Goal: Share content: Share content

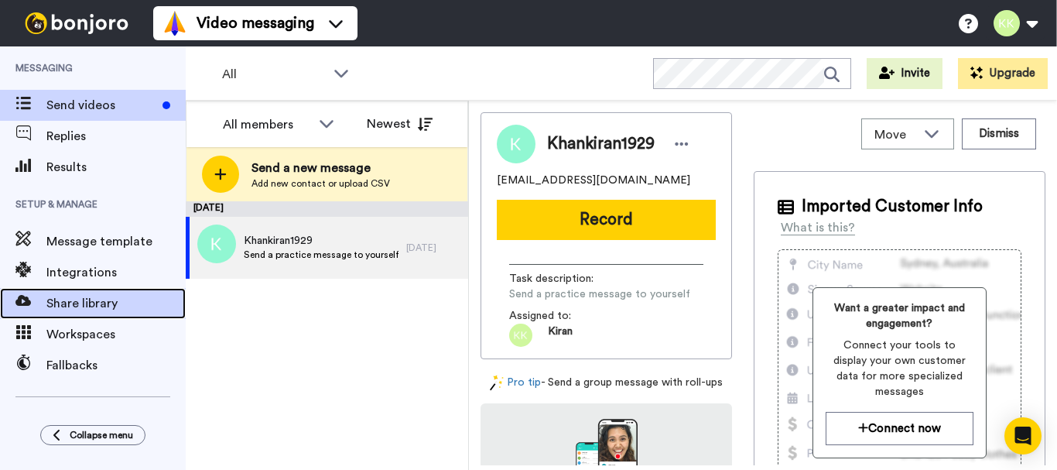
click at [122, 296] on span "Share library" at bounding box center [115, 303] width 139 height 19
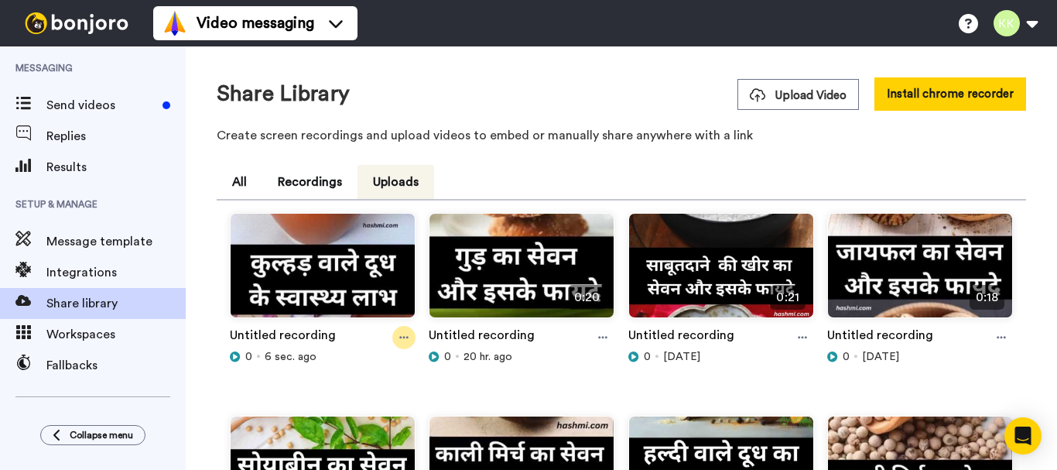
click at [402, 338] on icon at bounding box center [403, 337] width 9 height 11
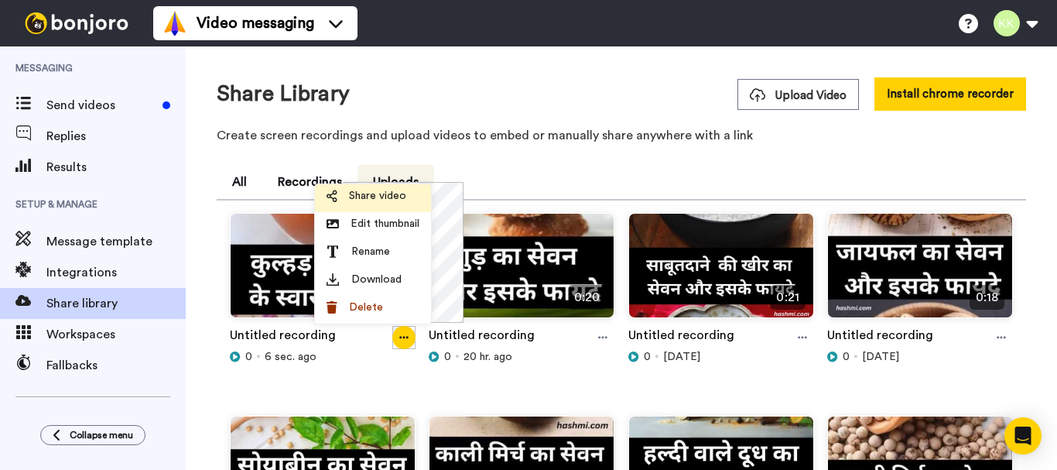
click at [376, 194] on span "Share video" at bounding box center [377, 195] width 57 height 15
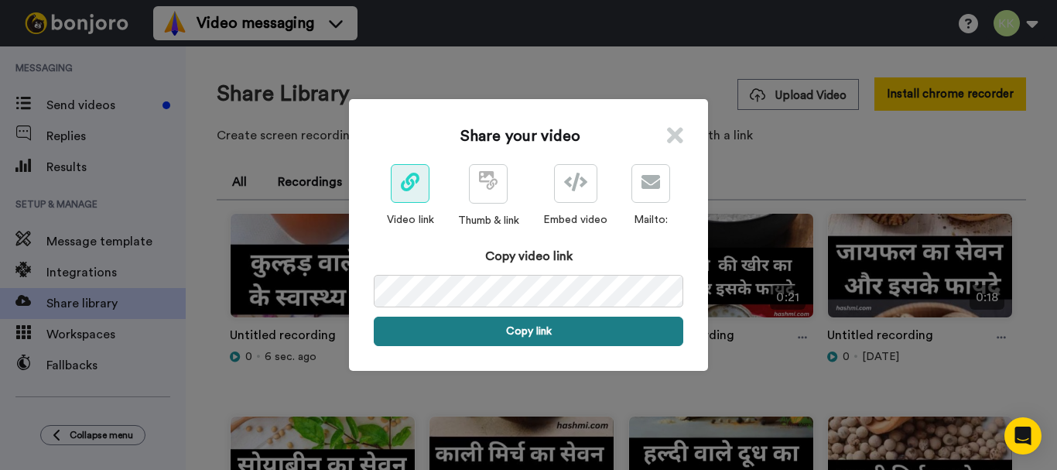
click at [547, 324] on button "Copy link" at bounding box center [529, 331] width 310 height 29
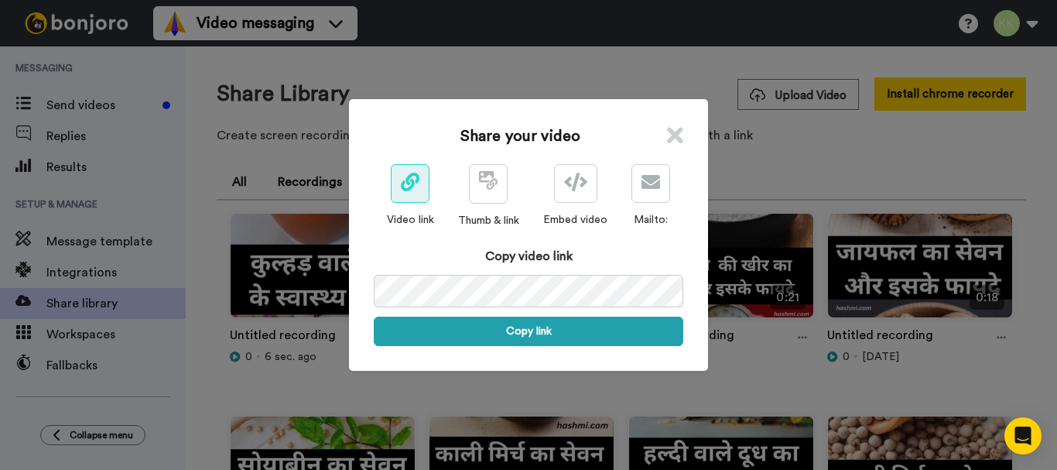
scroll to position [0, 77]
